Goal: Learn about a topic

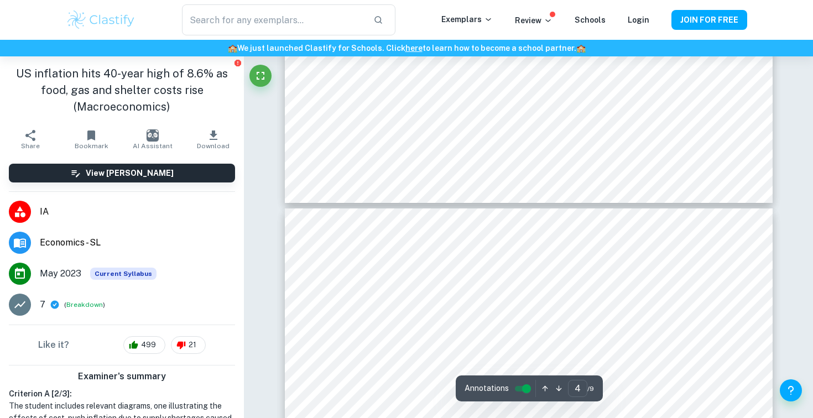
type input "5"
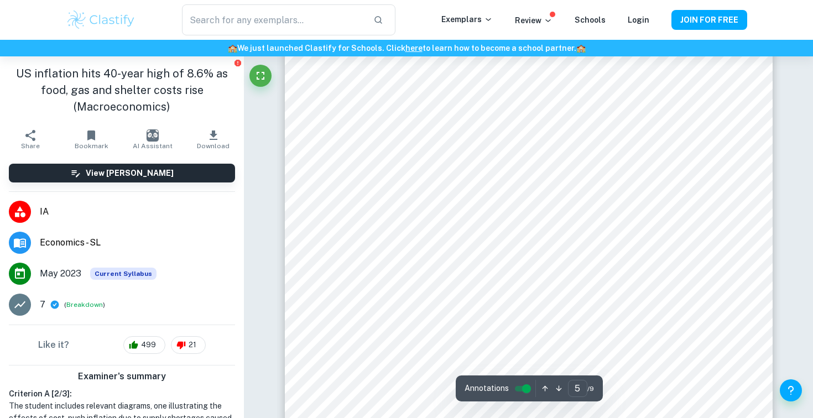
scroll to position [2991, 0]
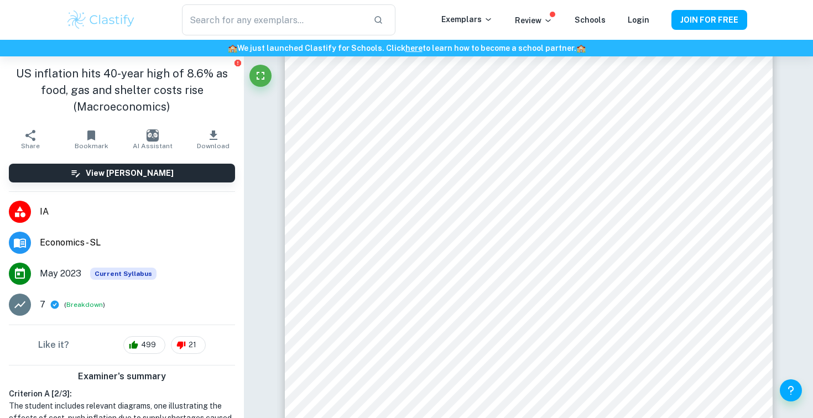
click at [273, 122] on div "Correct Criterion A The commentary includes diagrams that are relevant to the c…" at bounding box center [528, 282] width 569 height 6434
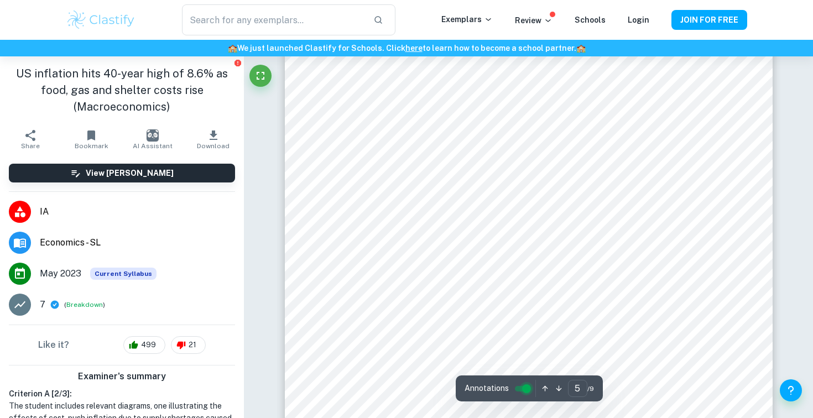
click at [523, 388] on input "controlled" at bounding box center [527, 388] width 40 height 13
click at [263, 72] on icon "Fullscreen" at bounding box center [261, 76] width 8 height 8
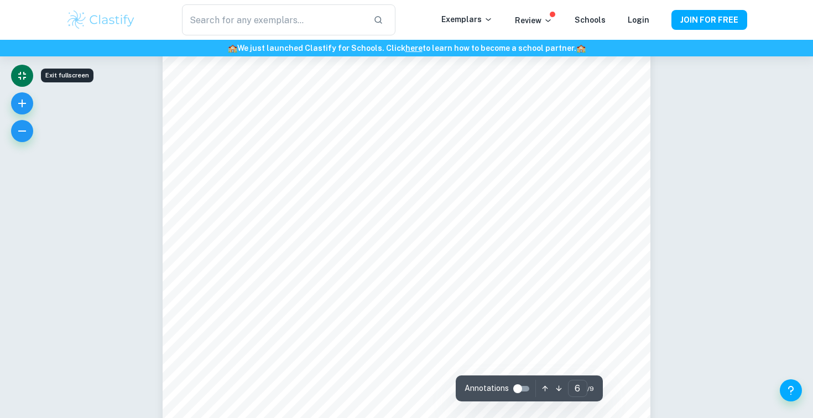
scroll to position [3537, 0]
click at [26, 128] on icon "button" at bounding box center [21, 130] width 13 height 13
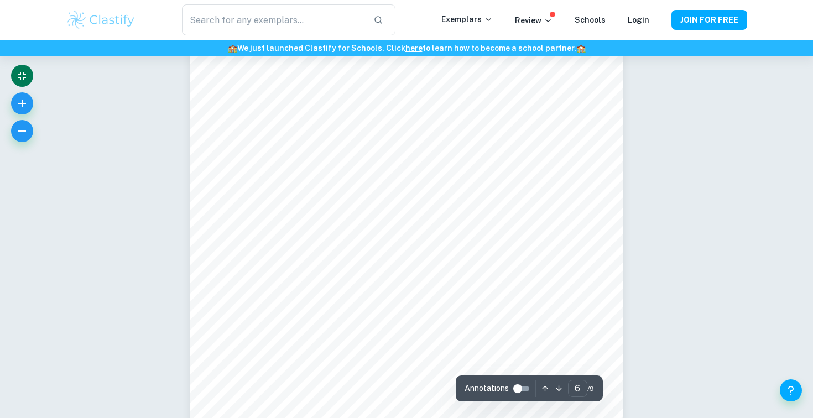
scroll to position [3301, 0]
click at [19, 126] on icon "button" at bounding box center [21, 130] width 13 height 13
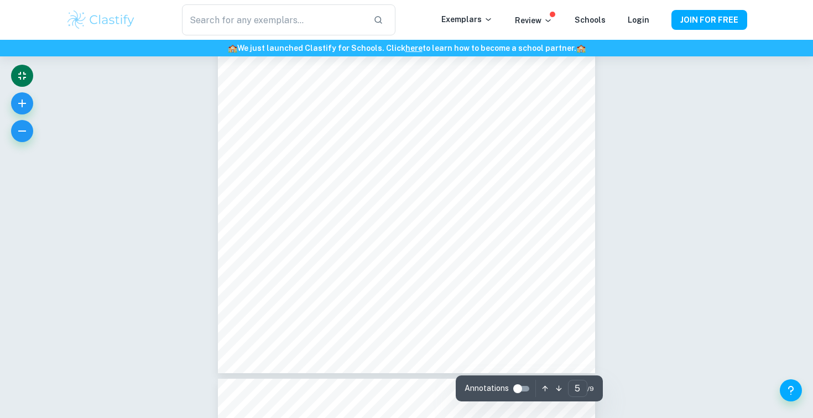
scroll to position [2382, 0]
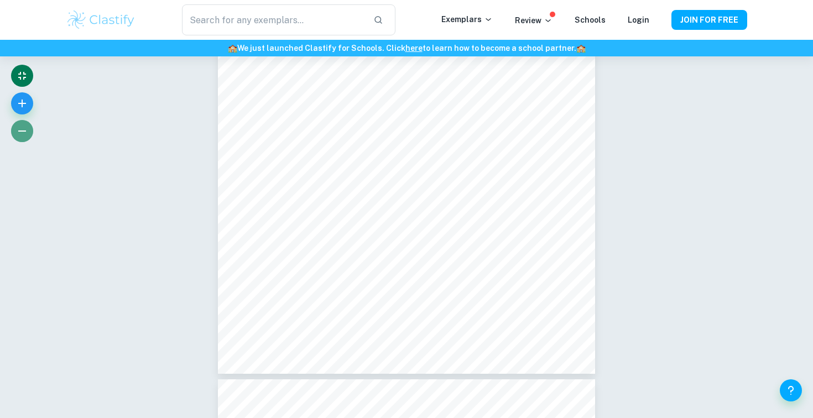
click at [20, 133] on icon "button" at bounding box center [21, 130] width 13 height 13
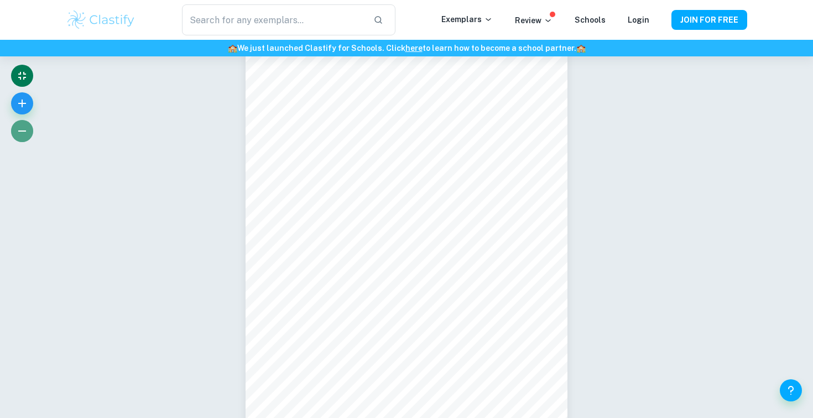
click at [20, 133] on icon "button" at bounding box center [21, 130] width 13 height 13
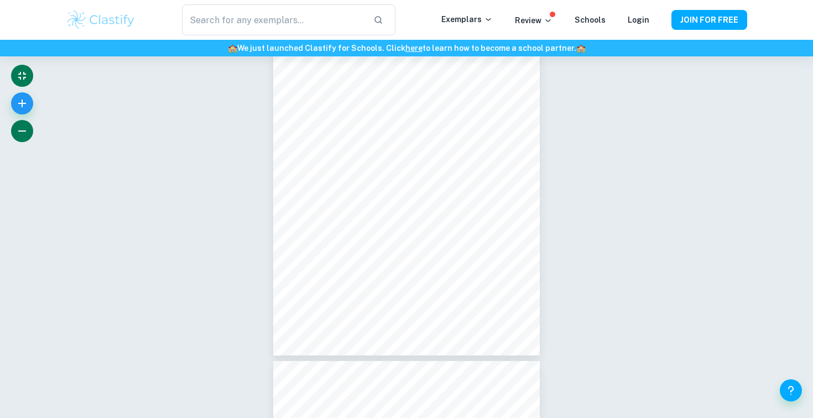
click at [20, 133] on icon "button" at bounding box center [21, 130] width 13 height 13
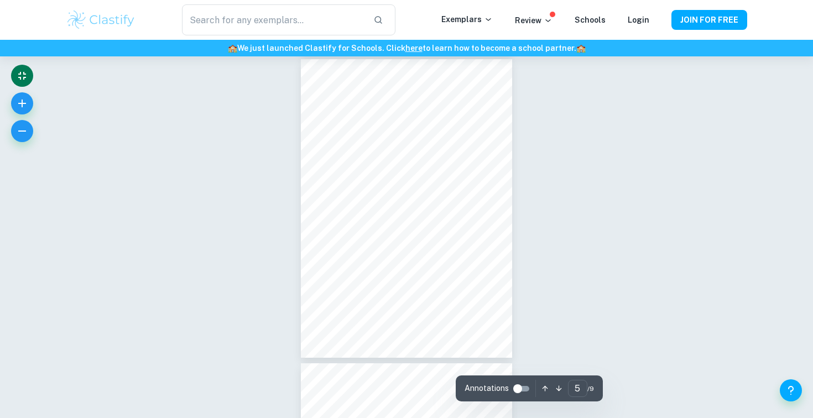
scroll to position [1216, 0]
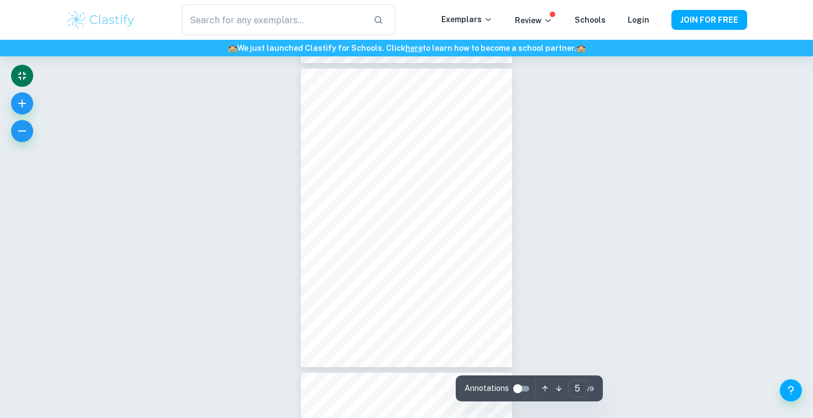
click at [245, 150] on div "Incorrect Other requirements Comment Unlock access to all examiner comments wit…" at bounding box center [406, 236] width 813 height 2792
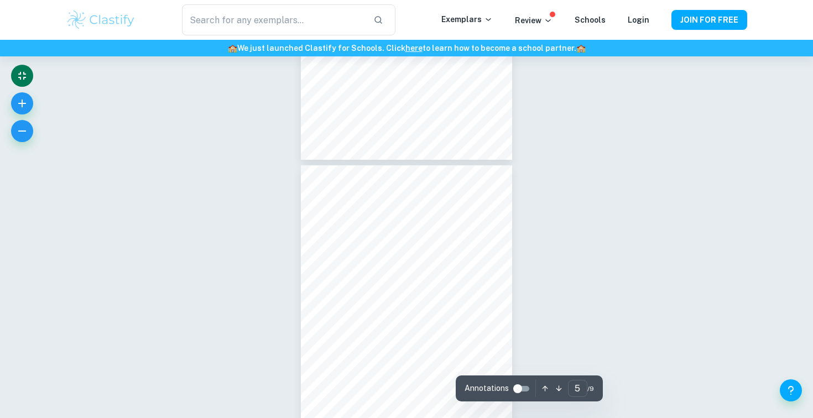
scroll to position [1229, 0]
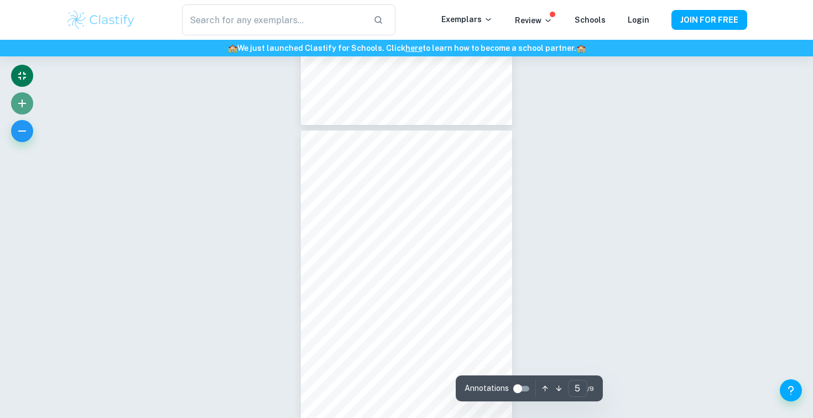
click at [23, 96] on button "button" at bounding box center [22, 103] width 22 height 22
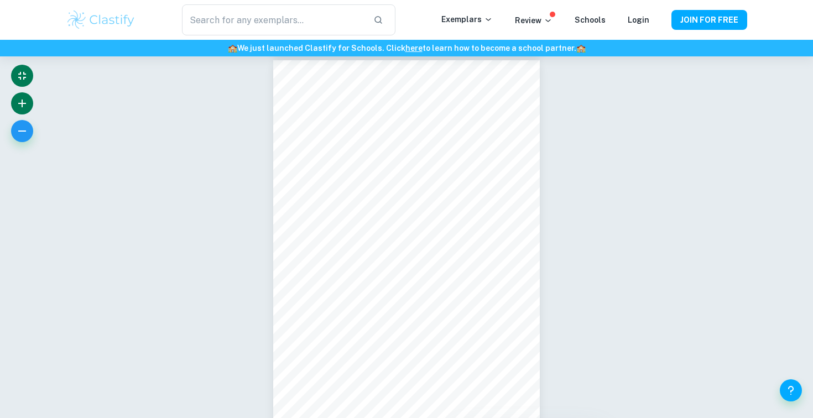
click at [23, 96] on button "button" at bounding box center [22, 103] width 22 height 22
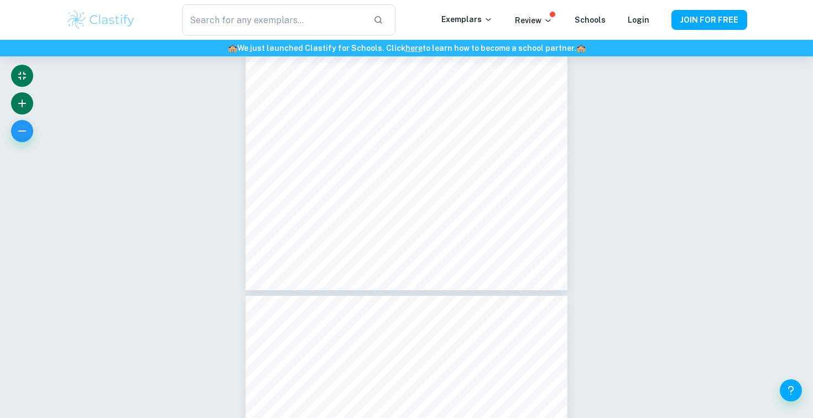
click at [23, 96] on button "button" at bounding box center [22, 103] width 22 height 22
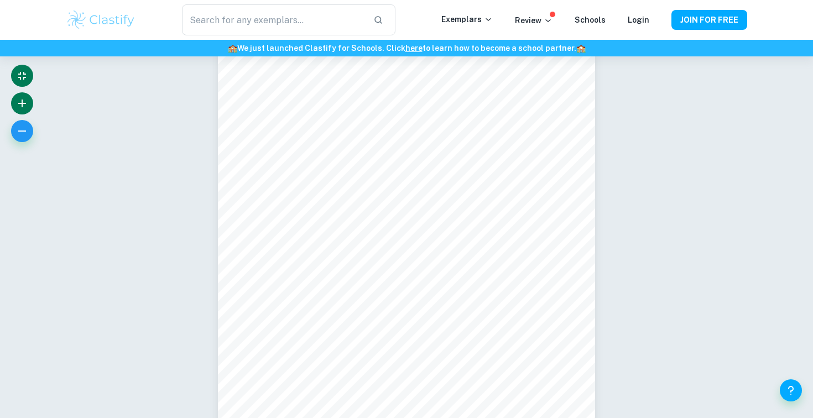
click at [23, 96] on button "button" at bounding box center [22, 103] width 22 height 22
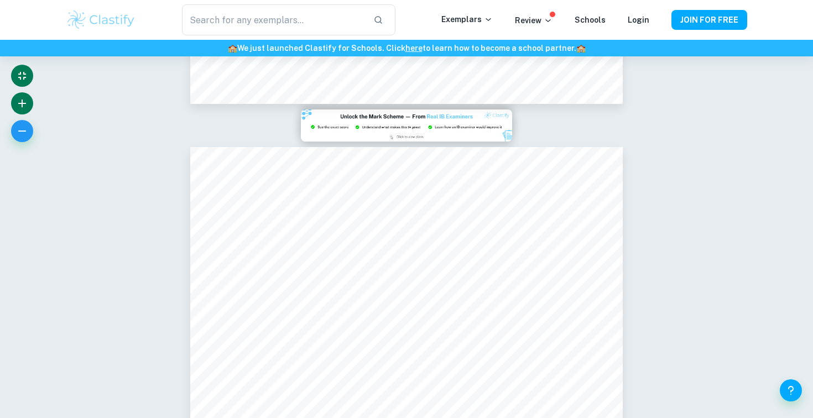
click at [23, 96] on button "button" at bounding box center [22, 103] width 22 height 22
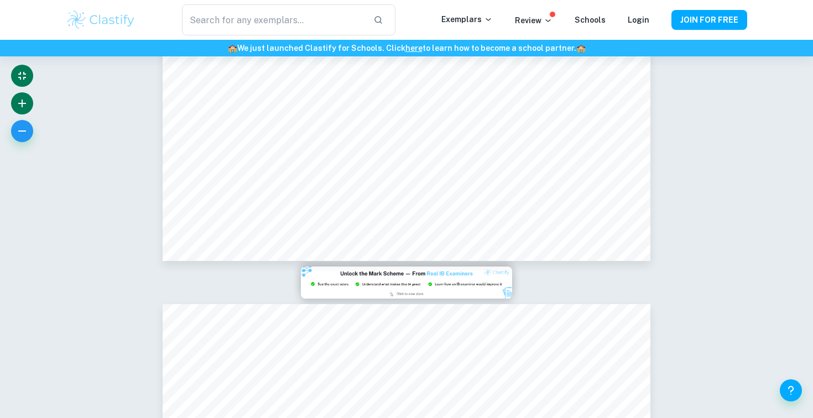
click at [23, 96] on button "button" at bounding box center [22, 103] width 22 height 22
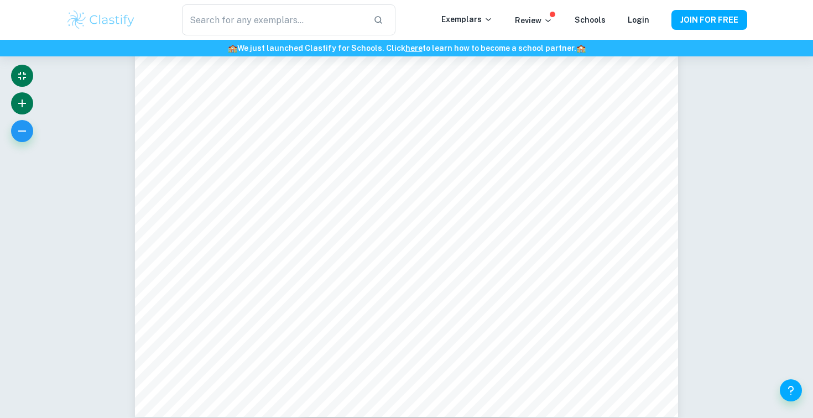
click at [23, 96] on button "button" at bounding box center [22, 103] width 22 height 22
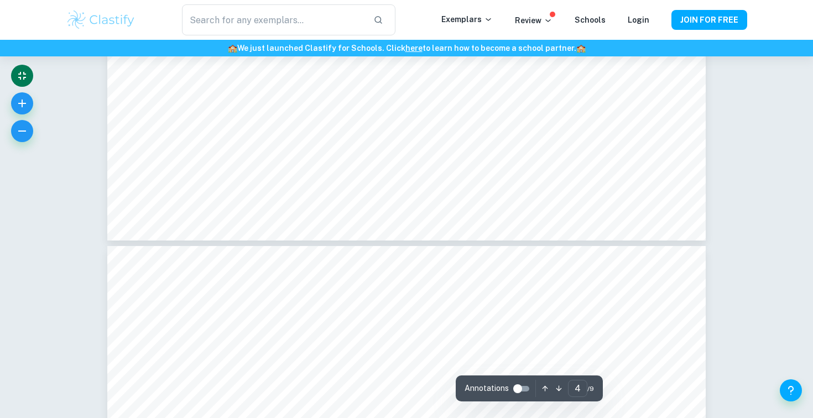
type input "5"
